Goal: Information Seeking & Learning: Learn about a topic

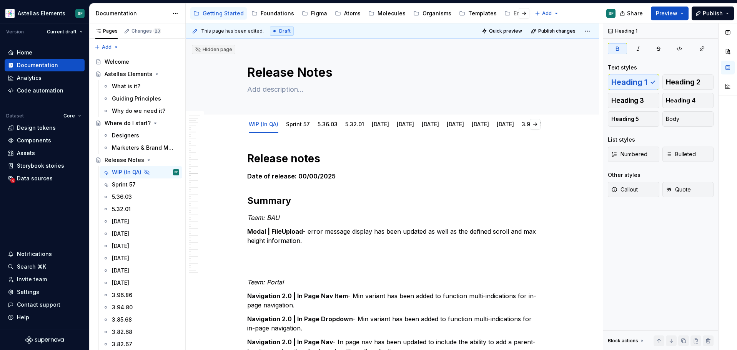
scroll to position [2860, 0]
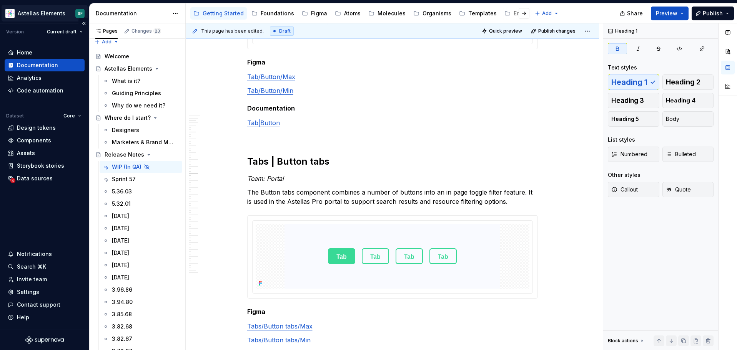
type textarea "*"
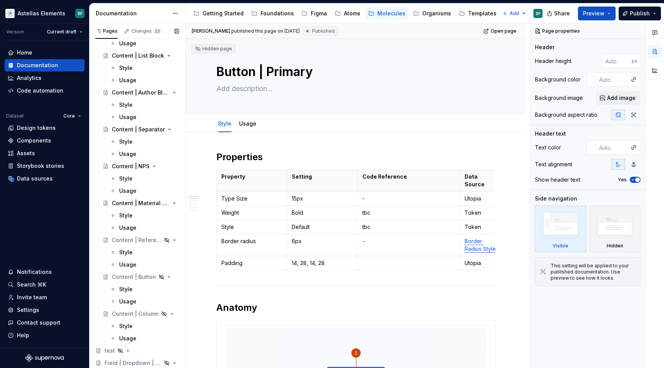
scroll to position [3252, 0]
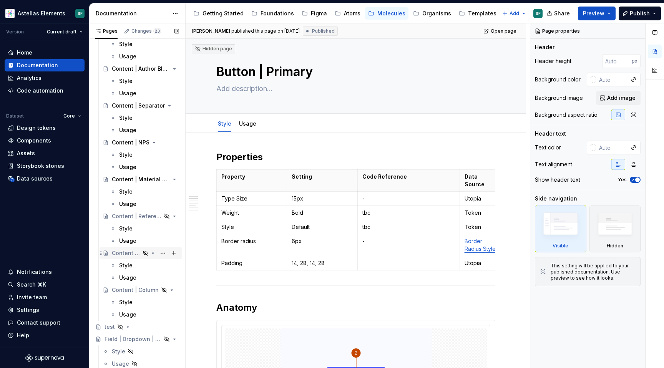
click at [127, 253] on div "Content | Button" at bounding box center [126, 253] width 28 height 8
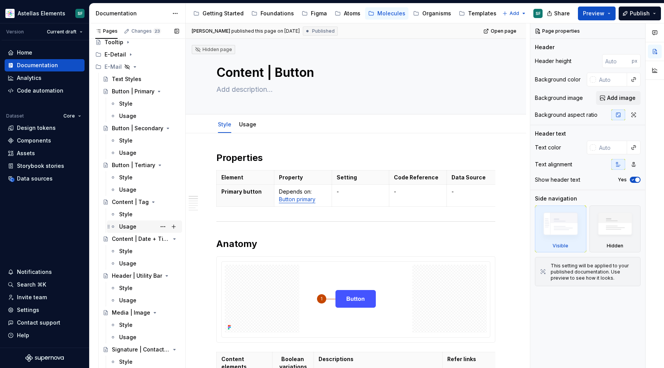
scroll to position [2818, 0]
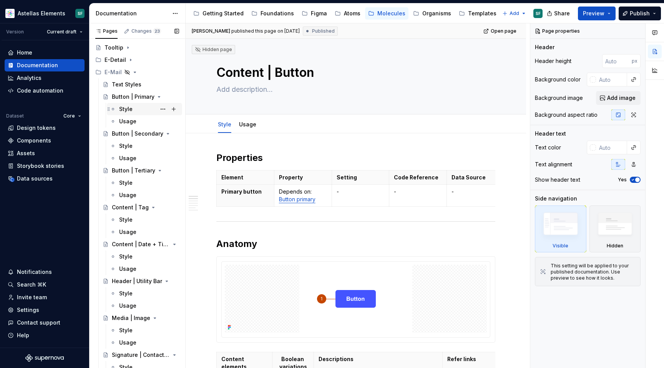
click at [131, 109] on div "Style" at bounding box center [125, 109] width 13 height 8
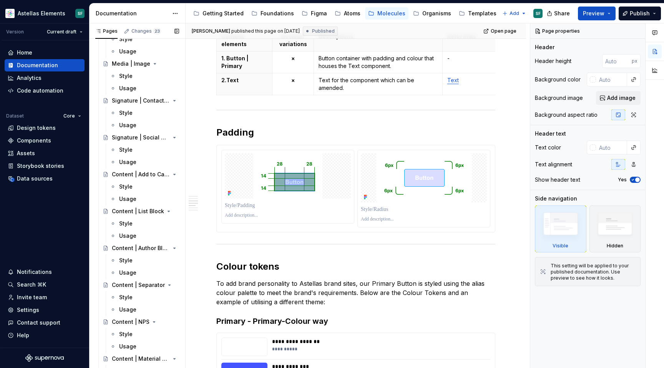
scroll to position [3252, 0]
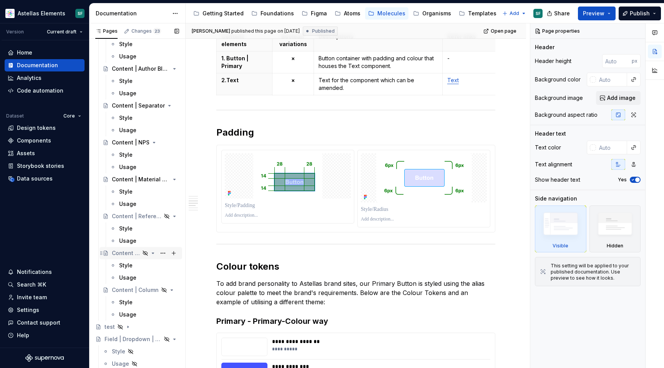
click at [137, 257] on div "Content | Button" at bounding box center [145, 253] width 67 height 11
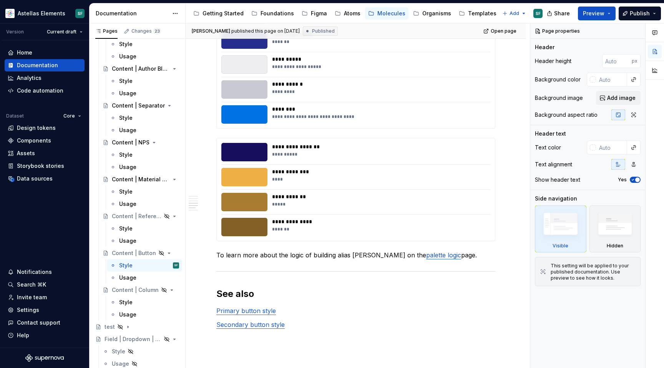
scroll to position [921, 0]
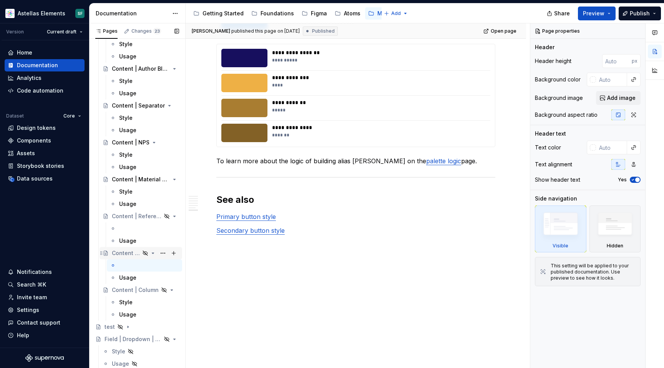
type textarea "*"
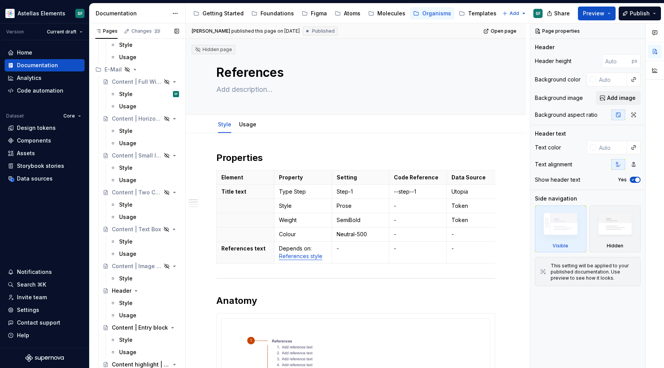
scroll to position [2044, 0]
click at [385, 12] on div "Molecules" at bounding box center [391, 14] width 28 height 8
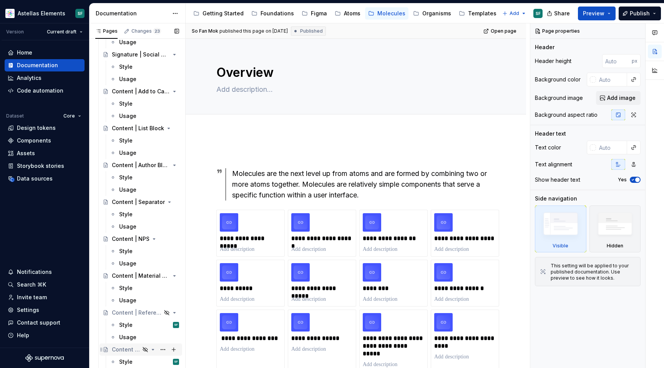
scroll to position [3252, 0]
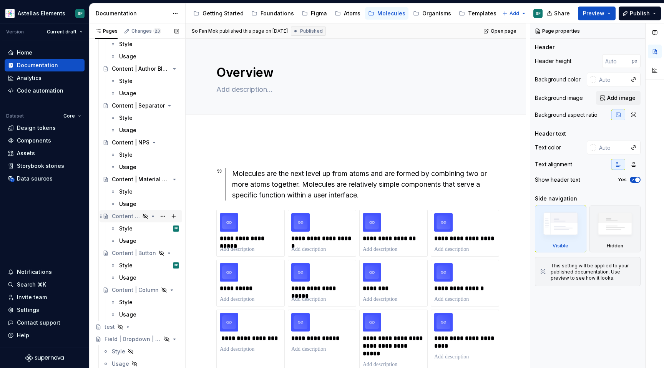
click at [131, 220] on div "Content | References" at bounding box center [126, 217] width 28 height 8
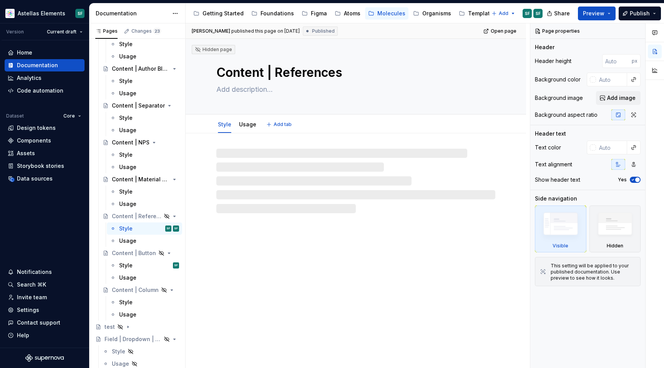
click at [285, 70] on textarea "Content | References" at bounding box center [354, 72] width 279 height 18
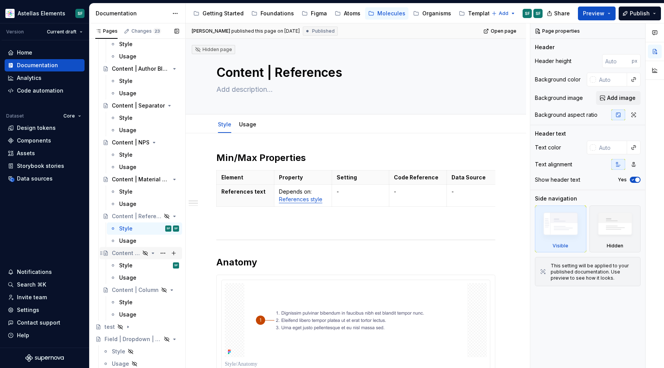
click at [127, 255] on div "Content | Button" at bounding box center [126, 253] width 28 height 8
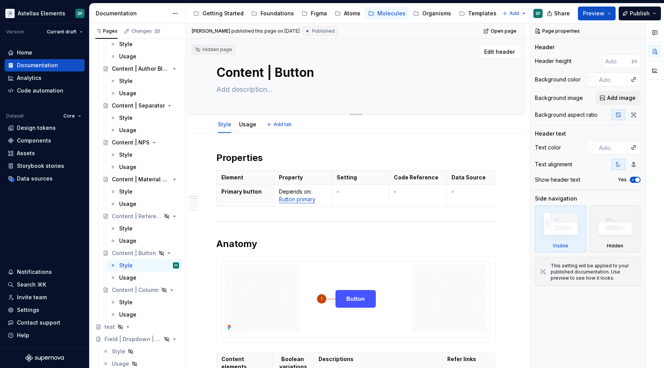
drag, startPoint x: 312, startPoint y: 71, endPoint x: 218, endPoint y: 70, distance: 93.8
click at [218, 70] on textarea "Content | Button" at bounding box center [354, 72] width 279 height 18
click at [124, 286] on div "Content | Column" at bounding box center [126, 290] width 28 height 8
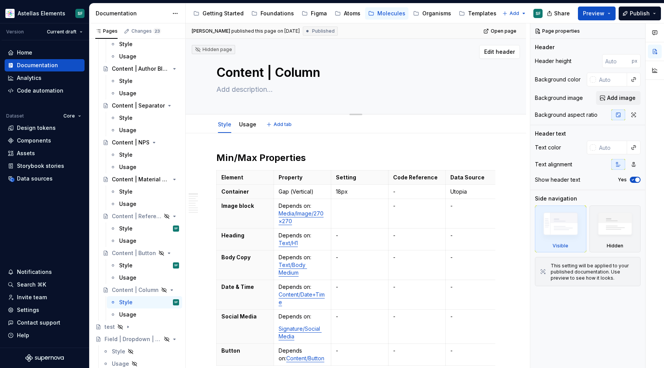
drag, startPoint x: 295, startPoint y: 71, endPoint x: 221, endPoint y: 70, distance: 73.8
click at [221, 70] on textarea "Content | Column" at bounding box center [354, 72] width 279 height 18
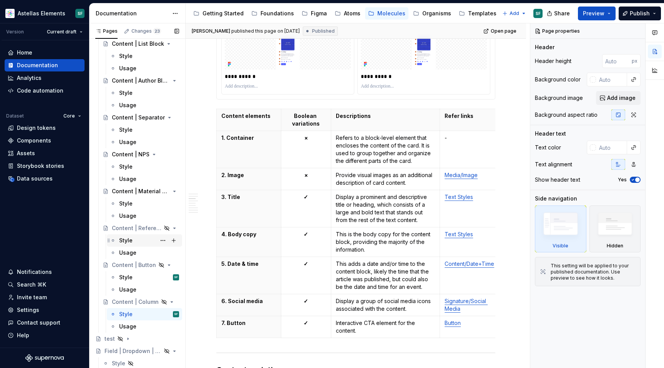
scroll to position [3252, 0]
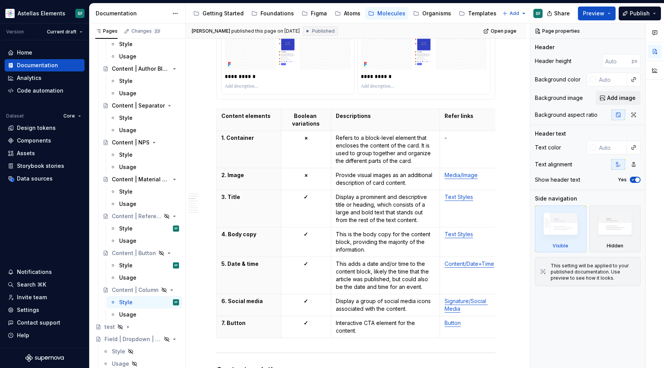
click at [139, 232] on div "Style SF" at bounding box center [149, 229] width 60 height 8
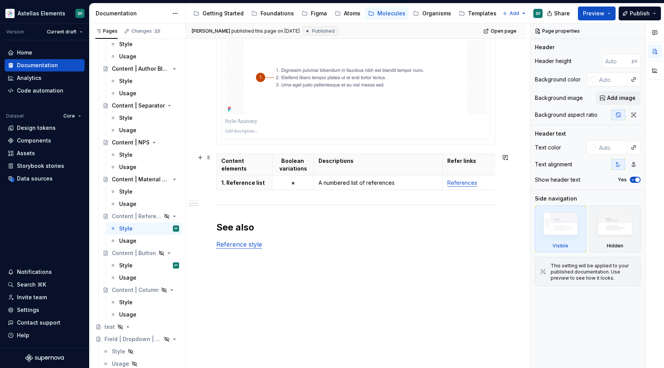
scroll to position [243, 0]
click at [134, 267] on div "Style SF" at bounding box center [149, 265] width 60 height 11
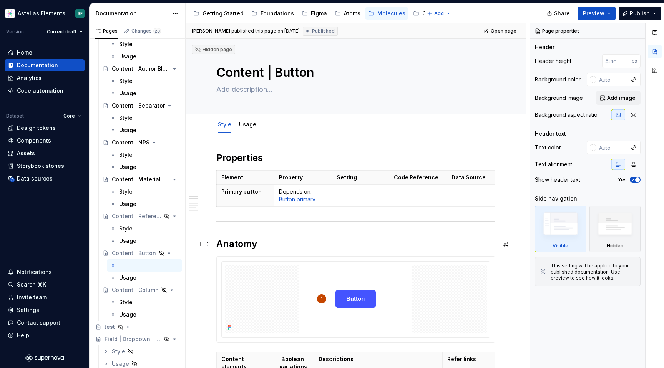
type textarea "*"
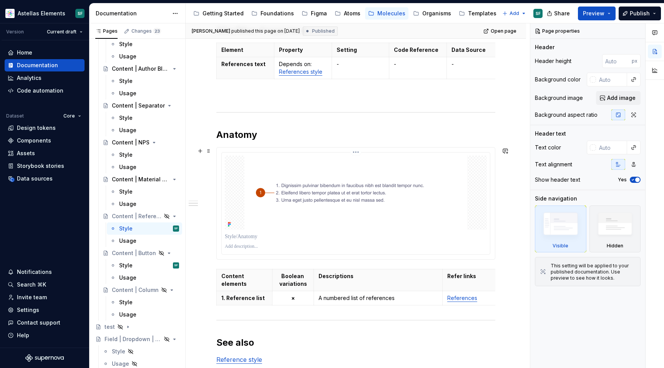
scroll to position [243, 0]
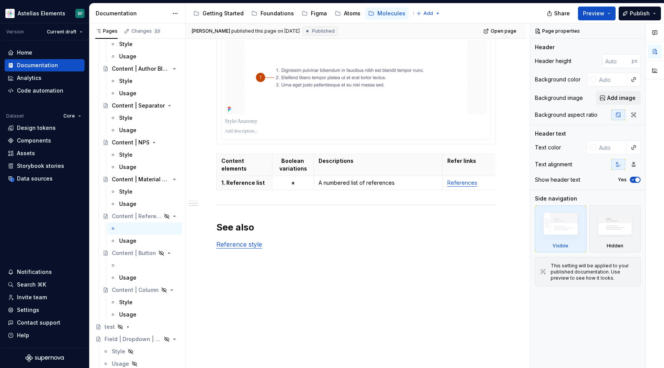
type textarea "*"
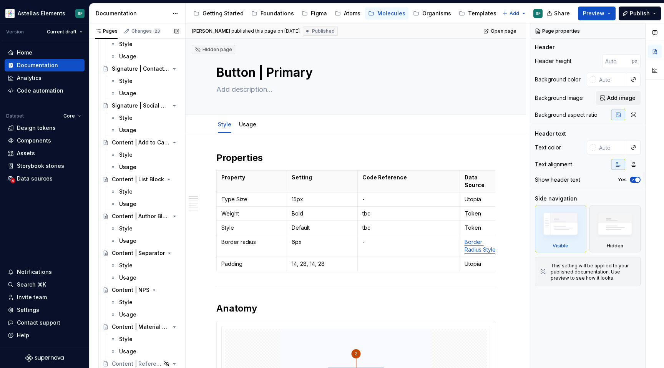
scroll to position [3252, 0]
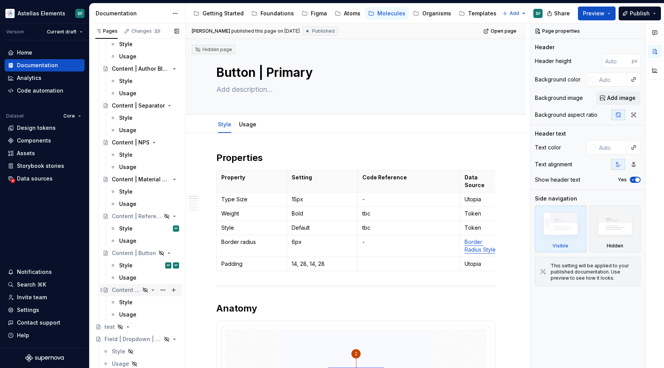
click at [131, 292] on div "Content | Column" at bounding box center [126, 290] width 28 height 8
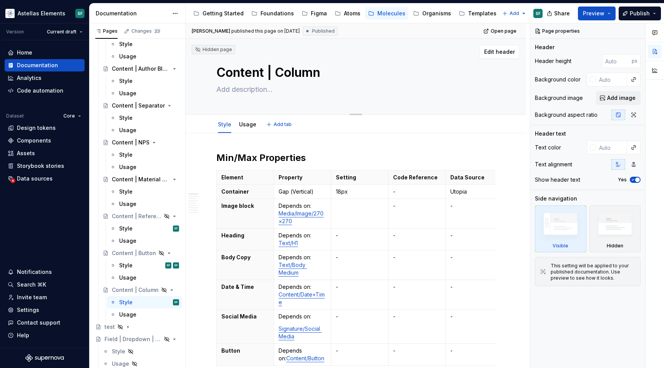
click at [289, 71] on textarea "Content | Column" at bounding box center [354, 72] width 279 height 18
type textarea "*"
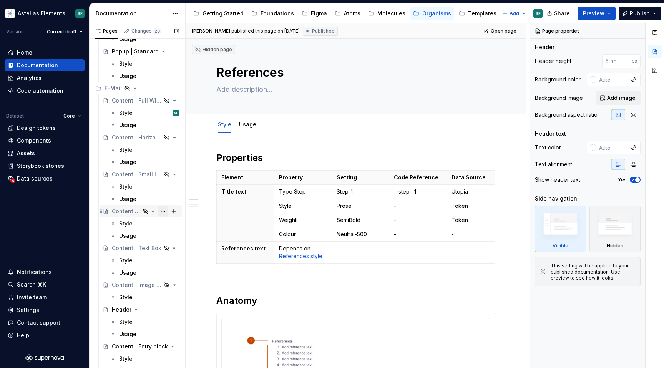
scroll to position [2014, 0]
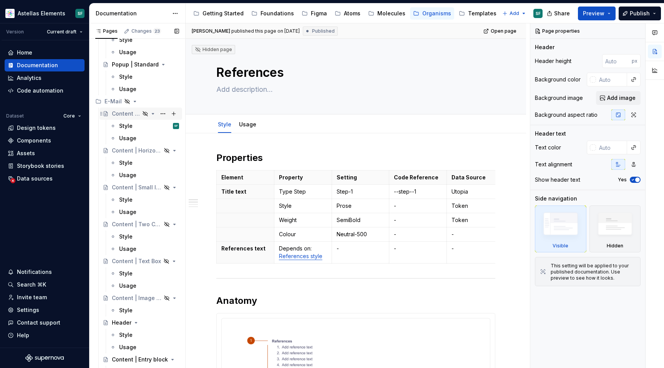
click at [136, 118] on div "Content | Full Width" at bounding box center [145, 113] width 67 height 11
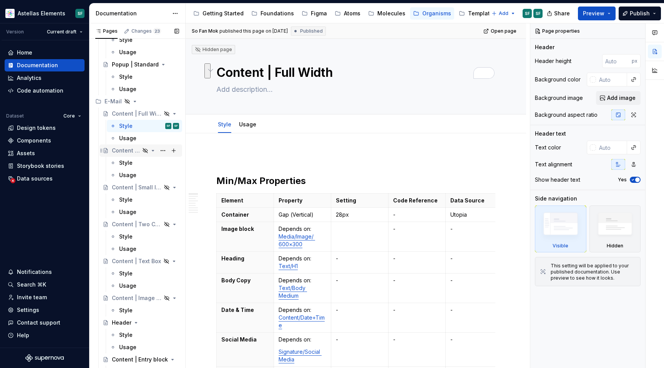
click at [135, 152] on div "Content | Horizontal Layout" at bounding box center [126, 151] width 28 height 8
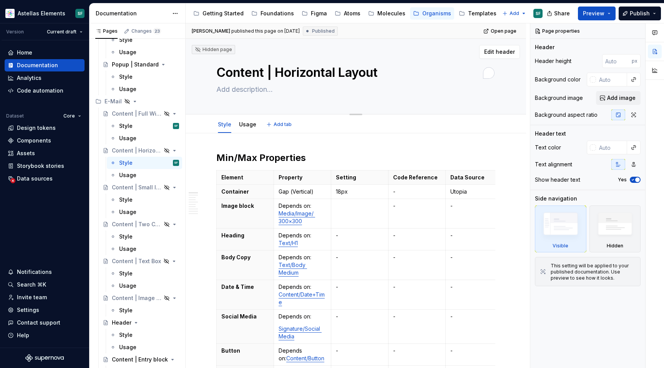
click at [382, 73] on textarea "Content | Horizontal Layout" at bounding box center [354, 72] width 279 height 18
click at [133, 191] on div "Content | Small Image and Text" at bounding box center [126, 188] width 28 height 8
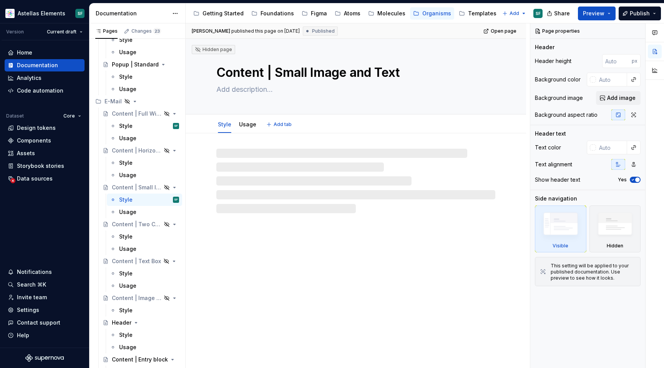
click at [357, 73] on textarea "Content | Small Image and Text" at bounding box center [354, 72] width 279 height 18
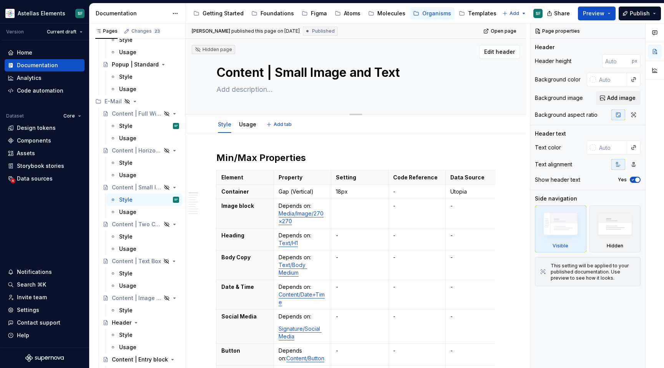
click at [403, 71] on textarea "Content | Small Image and Text" at bounding box center [354, 72] width 279 height 18
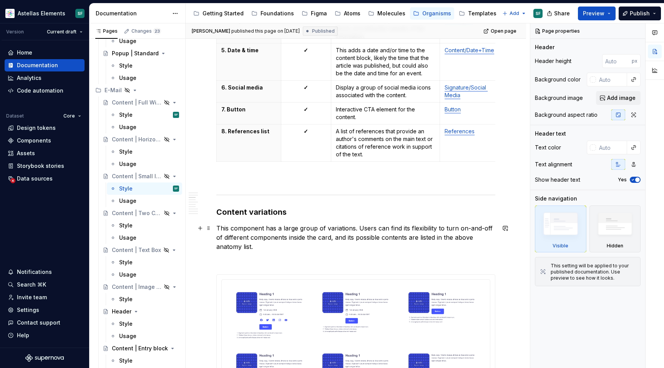
scroll to position [766, 0]
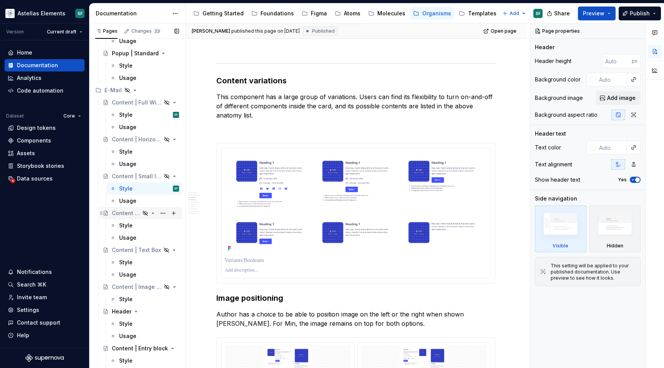
click at [135, 212] on div "Content | Two Column" at bounding box center [126, 213] width 28 height 8
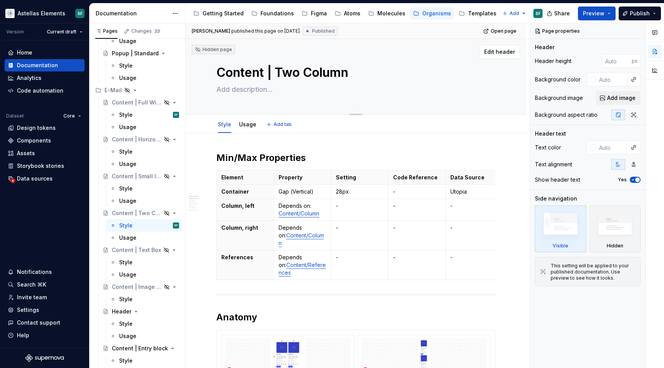
click at [344, 74] on textarea "Content | Two Column" at bounding box center [354, 72] width 279 height 18
click at [354, 74] on textarea "Content | Two Column" at bounding box center [354, 72] width 279 height 18
click at [351, 73] on textarea "Content | Two Column" at bounding box center [354, 72] width 279 height 18
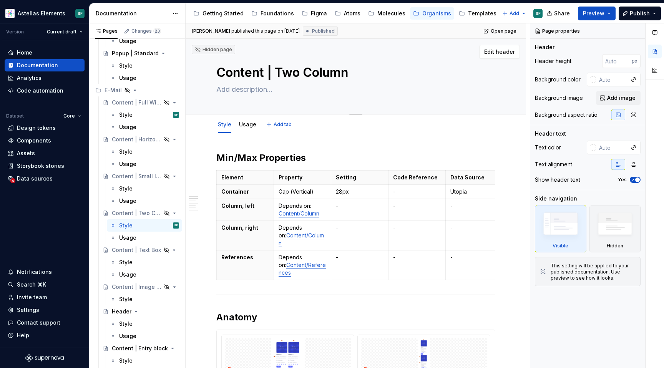
click at [351, 73] on textarea "Content | Two Column" at bounding box center [354, 72] width 279 height 18
click at [342, 72] on textarea "Content | Two Column" at bounding box center [354, 72] width 279 height 18
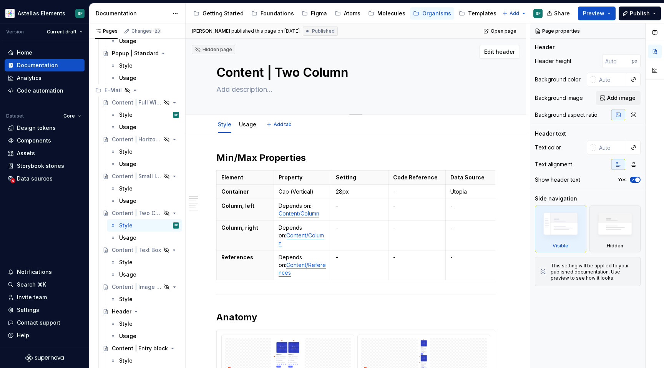
click at [342, 72] on textarea "Content | Two Column" at bounding box center [354, 72] width 279 height 18
click at [352, 73] on textarea "Content | Two Column" at bounding box center [354, 72] width 279 height 18
click at [335, 75] on textarea "Content | Two Column" at bounding box center [354, 72] width 279 height 18
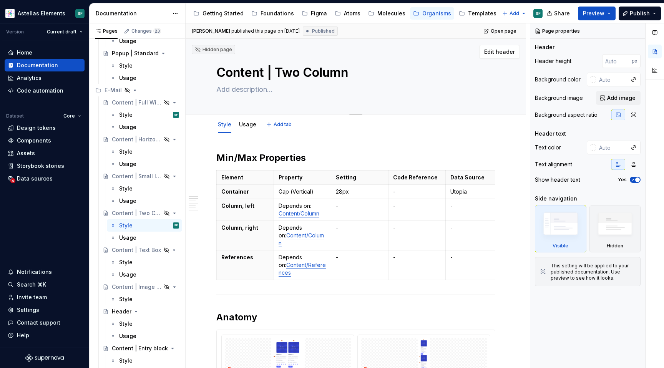
click at [335, 75] on textarea "Content | Two Column" at bounding box center [354, 72] width 279 height 18
click at [325, 64] on textarea "Content | Two Column" at bounding box center [354, 72] width 279 height 18
click at [325, 73] on textarea "Content | Two Column" at bounding box center [354, 72] width 279 height 18
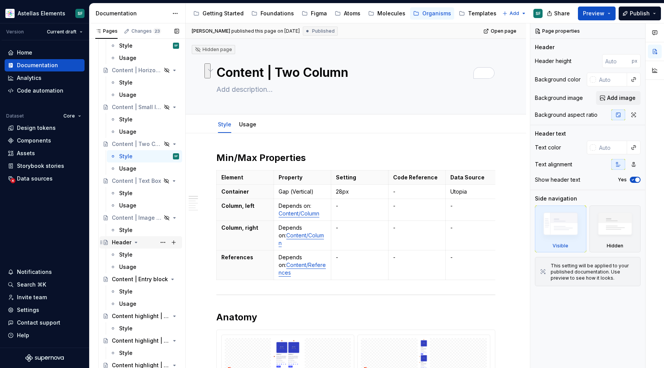
scroll to position [2104, 0]
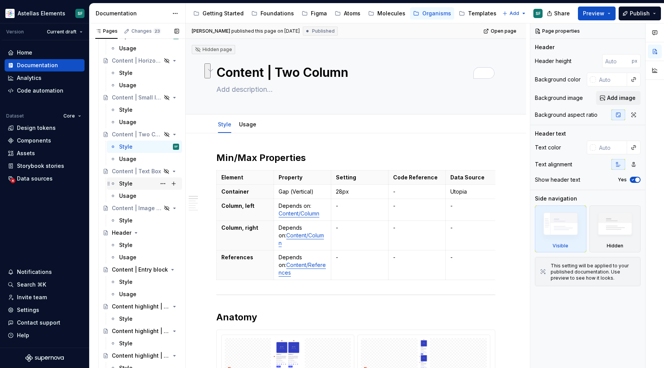
click at [137, 181] on div "Style" at bounding box center [149, 183] width 60 height 11
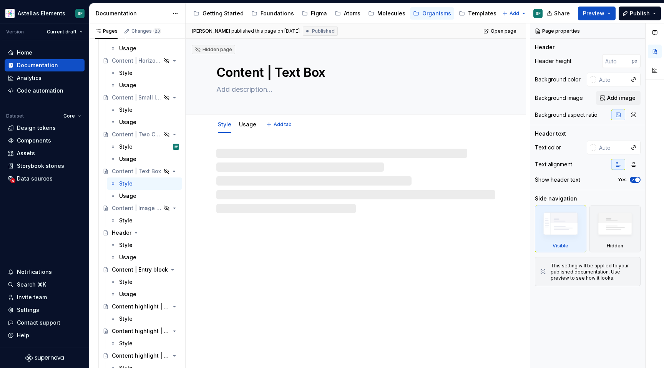
click at [297, 71] on textarea "Content | Text Box" at bounding box center [354, 72] width 279 height 18
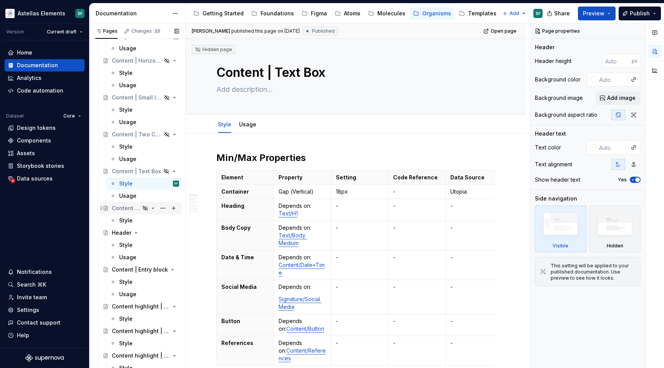
click at [133, 211] on div "Content | Image Full" at bounding box center [126, 208] width 28 height 8
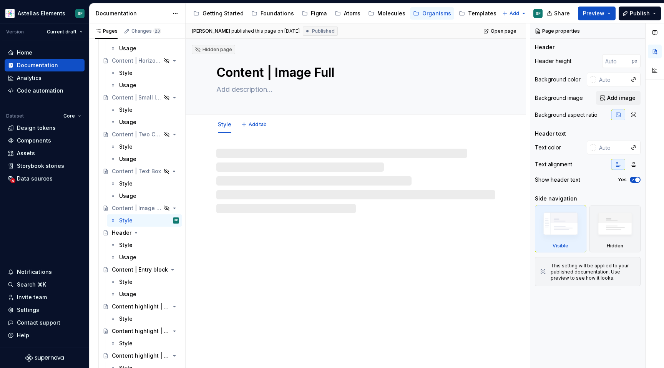
click at [294, 75] on textarea "Content | Image Full" at bounding box center [354, 72] width 279 height 18
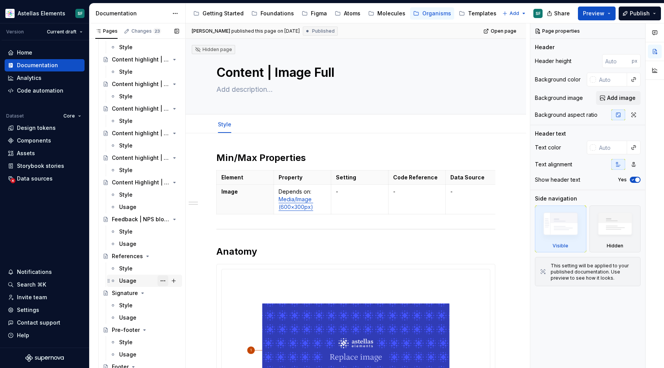
scroll to position [2361, 0]
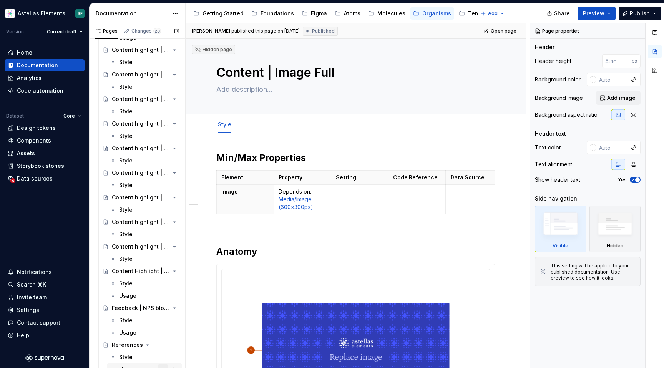
type textarea "*"
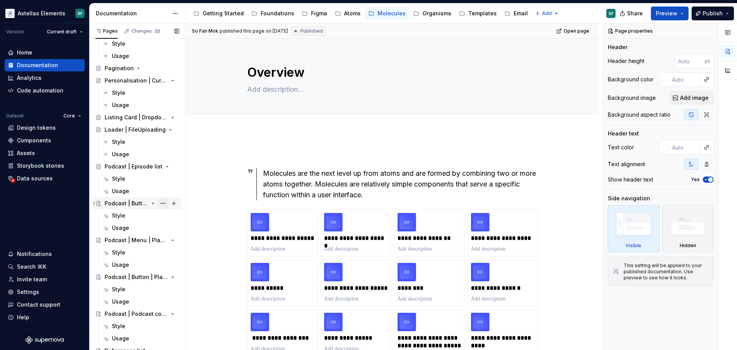
click at [161, 204] on button "Page tree" at bounding box center [163, 203] width 11 height 11
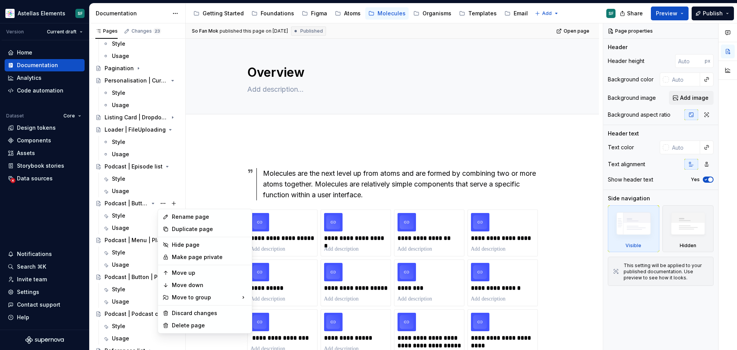
click at [209, 170] on html "Astellas Elements SF Version Current draft Home Documentation Analytics Code au…" at bounding box center [368, 175] width 737 height 350
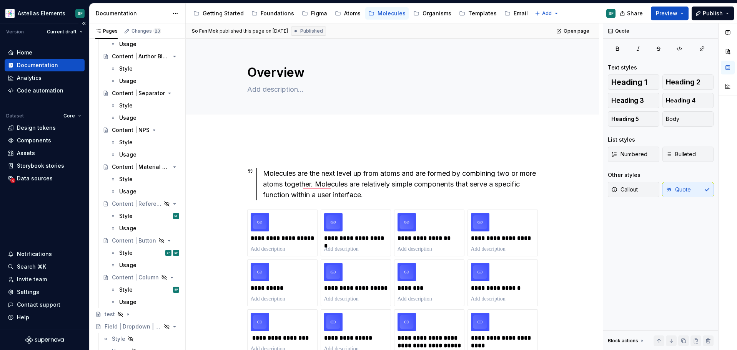
scroll to position [3263, 0]
type textarea "*"
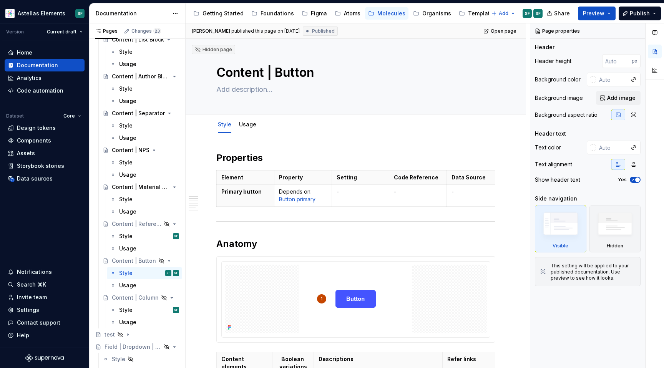
scroll to position [3239, 0]
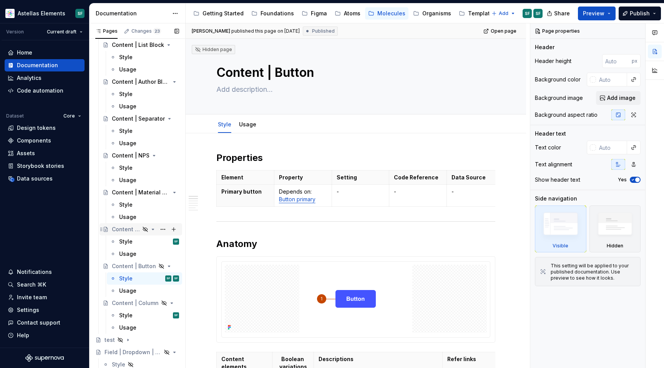
click at [133, 229] on div "Content | References" at bounding box center [126, 230] width 28 height 8
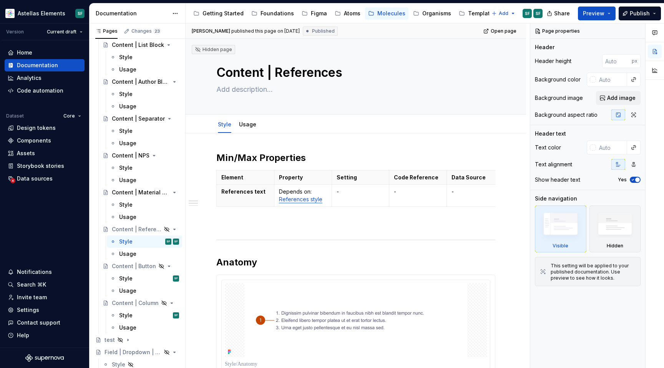
scroll to position [3252, 0]
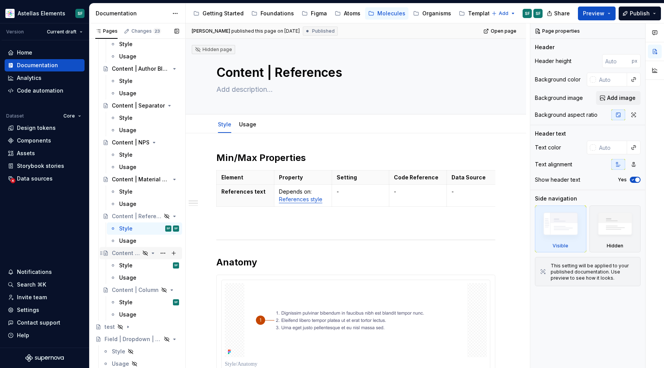
click at [125, 253] on div "Content | Button" at bounding box center [126, 253] width 28 height 8
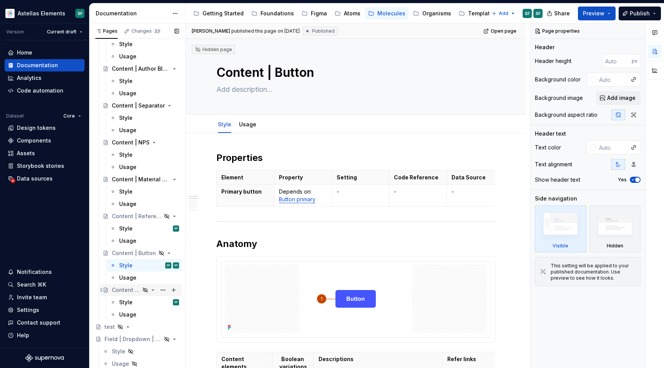
click at [127, 289] on div "Content | Column" at bounding box center [126, 290] width 28 height 8
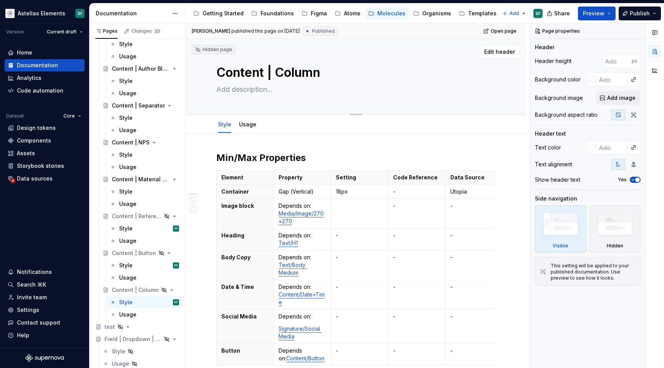
click at [430, 14] on div "Organisms" at bounding box center [436, 14] width 29 height 8
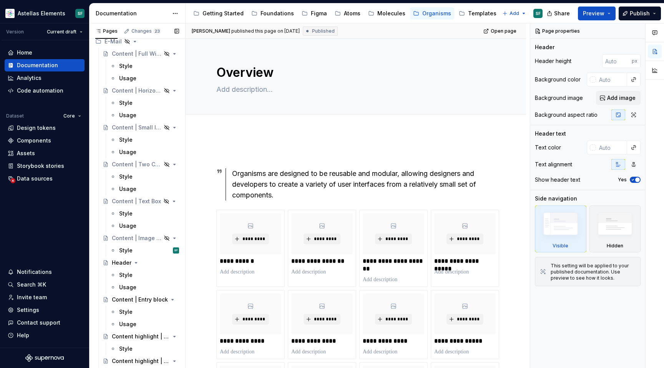
scroll to position [2034, 0]
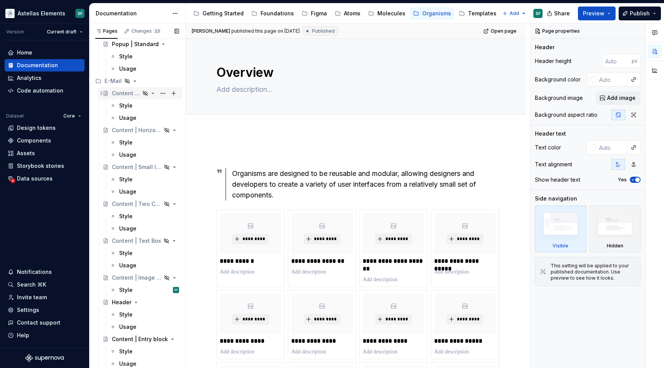
click at [136, 92] on div "Content | Full Width" at bounding box center [126, 94] width 28 height 8
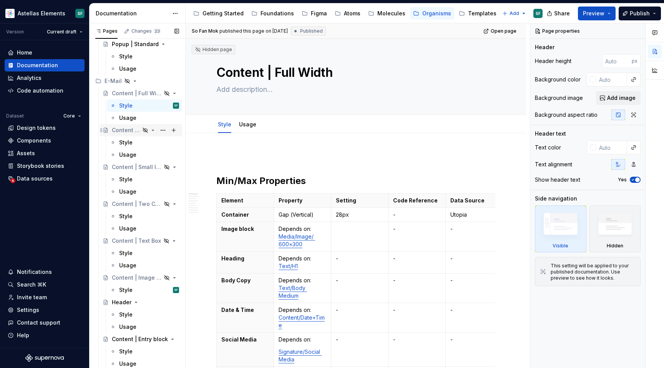
click at [125, 133] on div "Content | Horizontal Layout" at bounding box center [126, 130] width 28 height 8
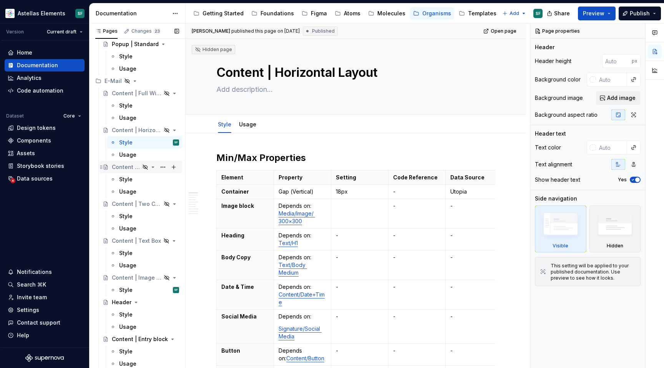
click at [139, 164] on div "Content | Small Image and Text" at bounding box center [126, 167] width 28 height 8
click at [136, 204] on div "Content | Two Column" at bounding box center [126, 204] width 28 height 8
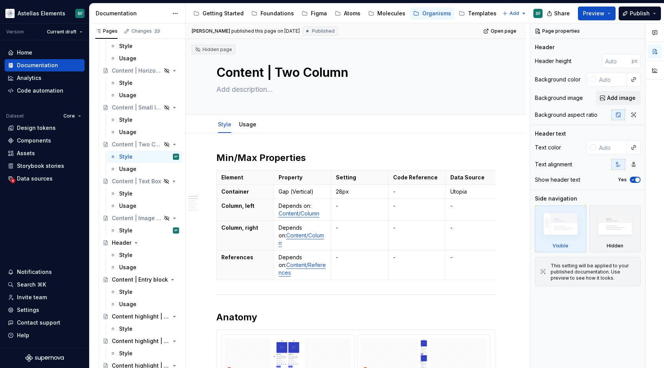
scroll to position [2097, 0]
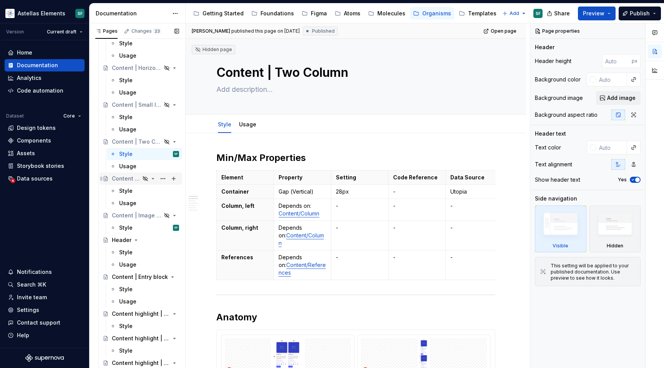
click at [130, 177] on div "Content | Text Box" at bounding box center [126, 179] width 28 height 8
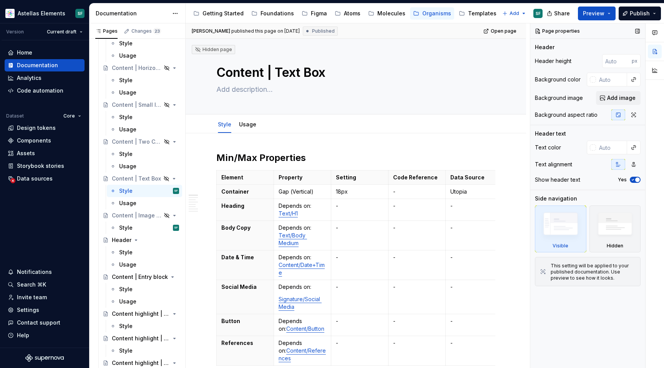
scroll to position [2110, 0]
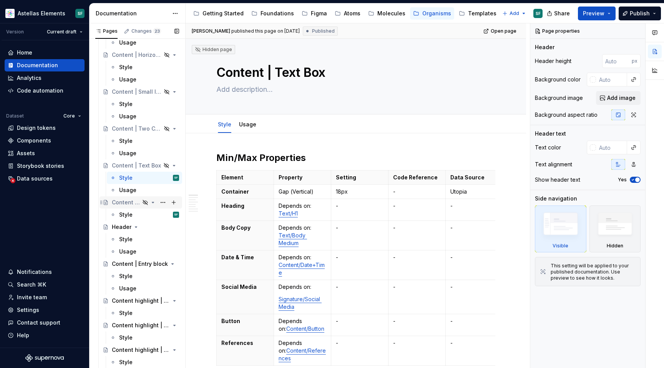
click at [143, 201] on icon "Page tree" at bounding box center [145, 202] width 6 height 6
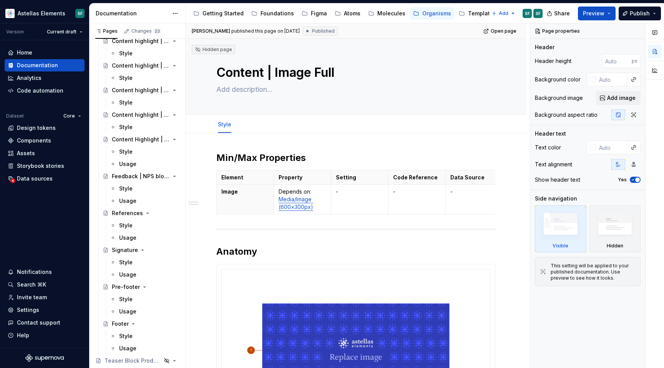
scroll to position [2514, 0]
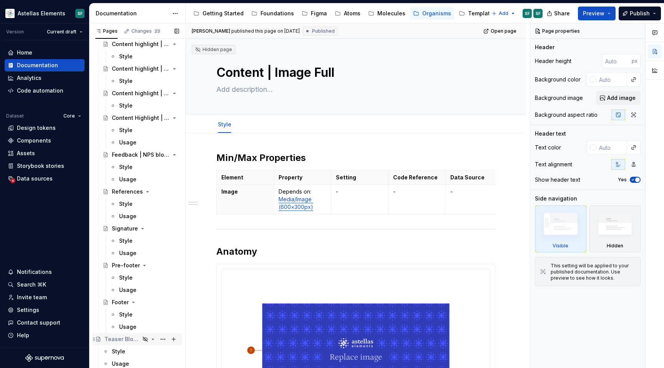
click at [125, 339] on div "Teaser Block Product Hero | HCP Portal" at bounding box center [122, 339] width 35 height 8
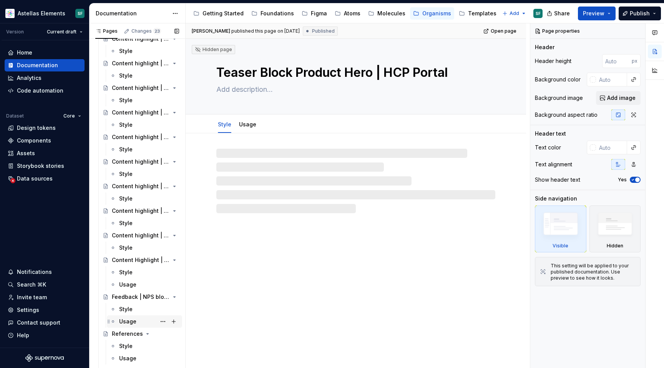
scroll to position [2348, 0]
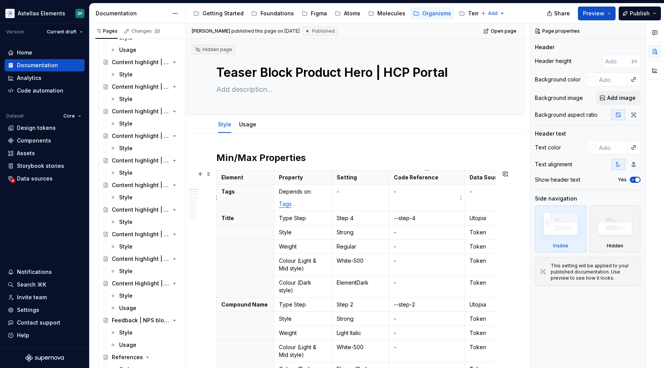
type textarea "*"
